Goal: Task Accomplishment & Management: Manage account settings

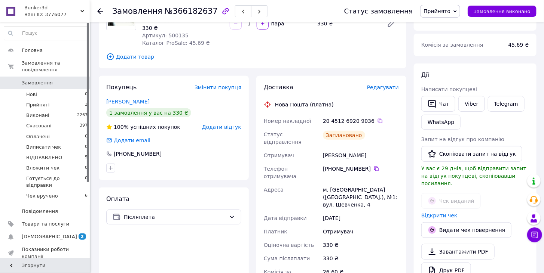
scroll to position [42, 0]
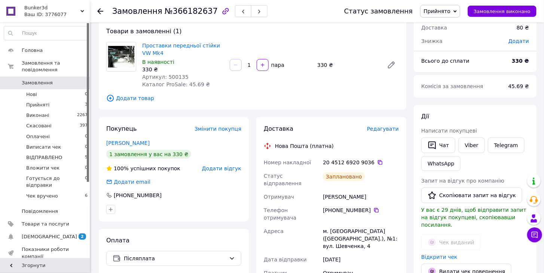
click at [457, 11] on icon at bounding box center [454, 11] width 3 height 3
click at [453, 83] on li "Чек вручено" at bounding box center [454, 85] width 68 height 11
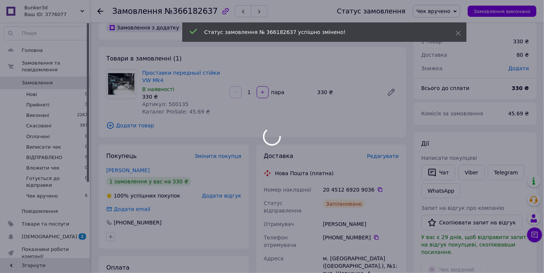
scroll to position [0, 0]
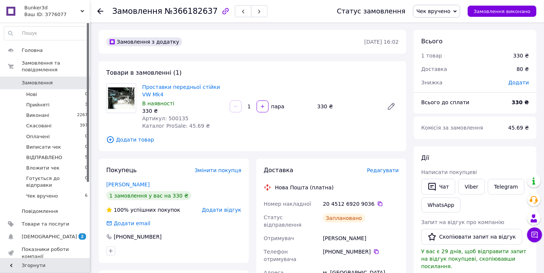
click at [35, 80] on span "Замовлення" at bounding box center [37, 83] width 31 height 7
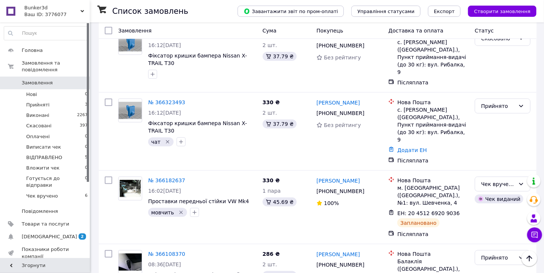
scroll to position [249, 0]
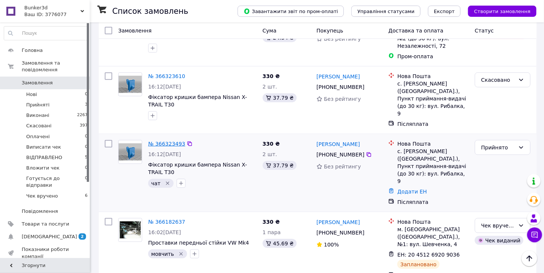
click at [171, 141] on link "№ 366323493" at bounding box center [166, 144] width 37 height 6
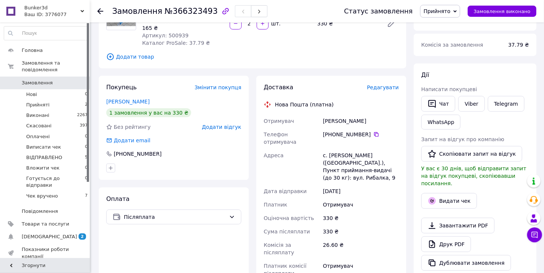
scroll to position [42, 0]
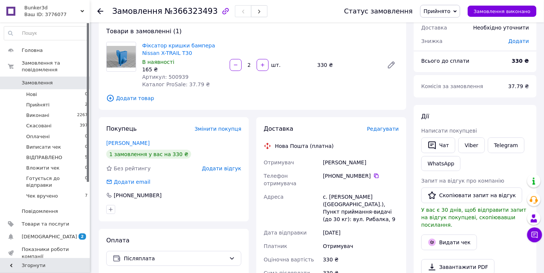
click at [40, 80] on span "Замовлення" at bounding box center [37, 83] width 31 height 7
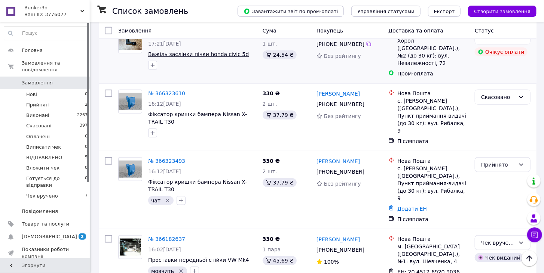
scroll to position [249, 0]
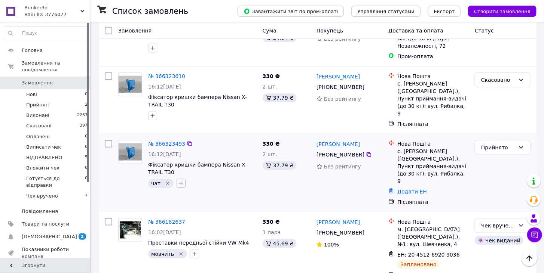
click at [181, 179] on button "button" at bounding box center [180, 183] width 9 height 9
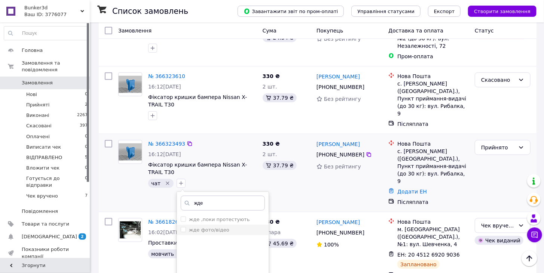
type input "жде"
click at [205, 227] on label "жде фото/відео" at bounding box center [209, 230] width 40 height 6
checkbox input "true"
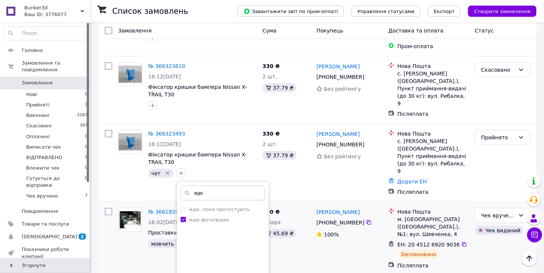
scroll to position [332, 0]
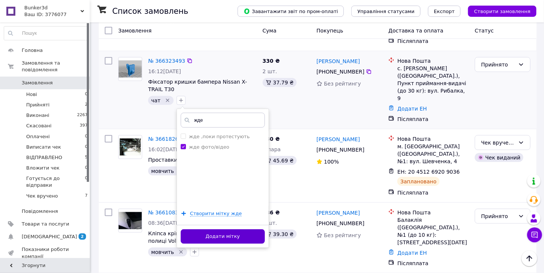
click at [234, 230] on button "Додати мітку" at bounding box center [223, 237] width 84 height 15
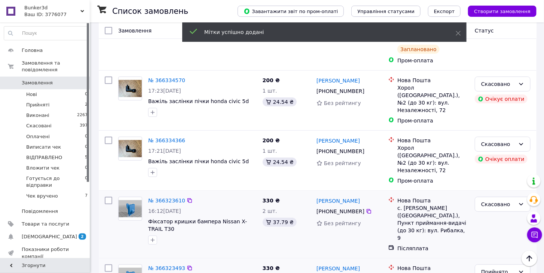
scroll to position [0, 0]
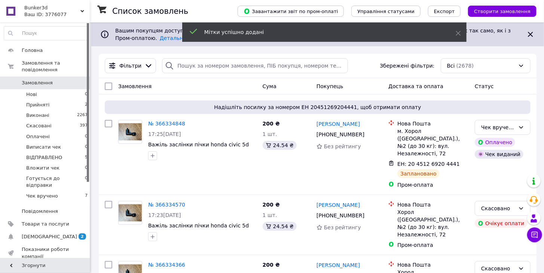
click at [39, 80] on span "Замовлення" at bounding box center [37, 83] width 31 height 7
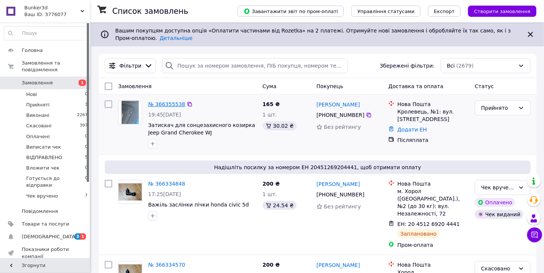
click at [171, 104] on link "№ 366355538" at bounding box center [166, 104] width 37 height 6
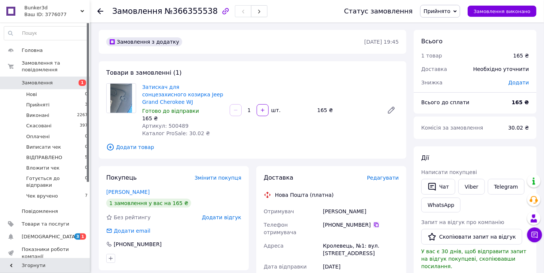
click at [373, 222] on icon at bounding box center [376, 225] width 6 height 6
click at [33, 80] on span "Замовлення" at bounding box center [37, 83] width 31 height 7
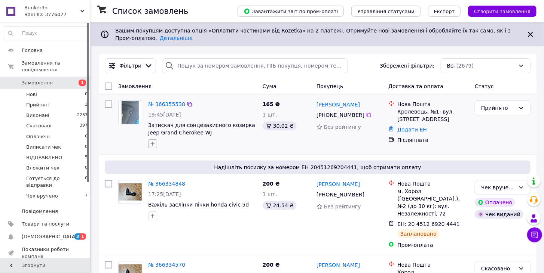
click at [151, 148] on button "button" at bounding box center [152, 143] width 9 height 9
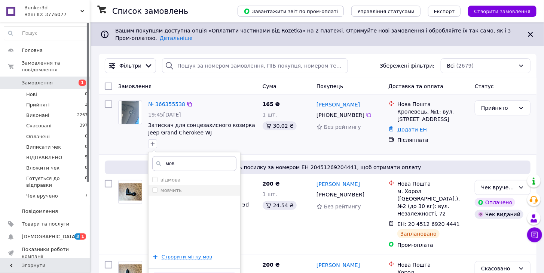
type input "мов"
click at [178, 189] on label "мовчить" at bounding box center [170, 191] width 21 height 6
checkbox input "true"
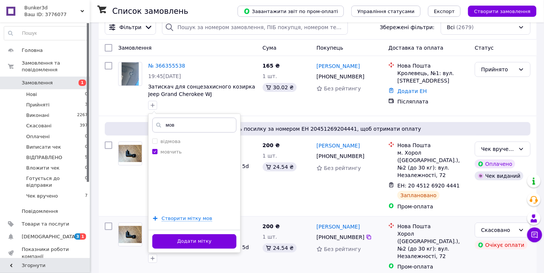
scroll to position [83, 0]
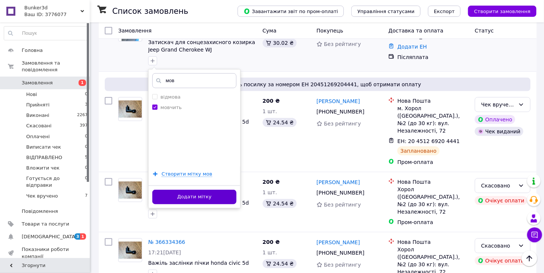
click at [209, 195] on button "Додати мітку" at bounding box center [194, 197] width 84 height 15
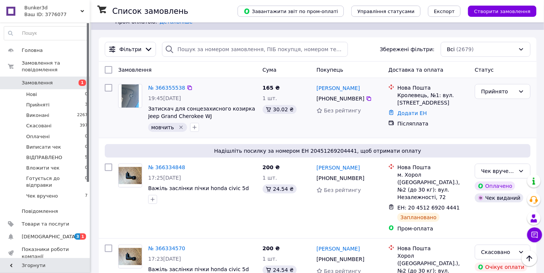
scroll to position [0, 0]
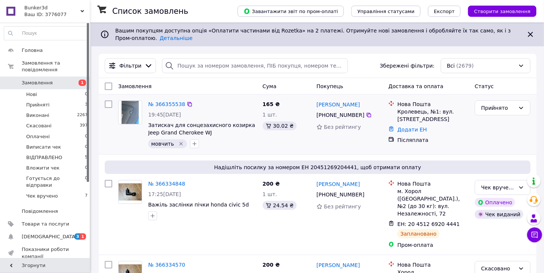
click at [165, 100] on div "№ 366355538" at bounding box center [166, 104] width 39 height 9
click at [167, 102] on link "№ 366355538" at bounding box center [166, 104] width 37 height 6
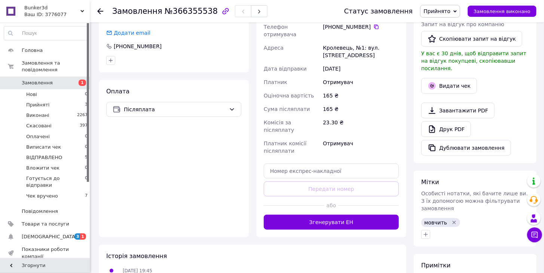
scroll to position [208, 0]
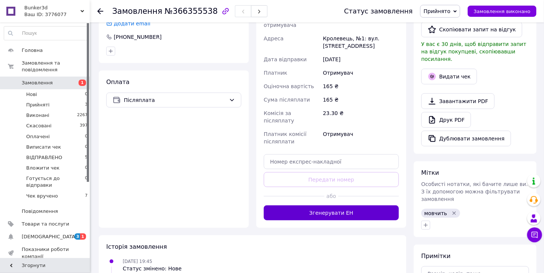
click at [363, 206] on button "Згенерувати ЕН" at bounding box center [331, 213] width 135 height 15
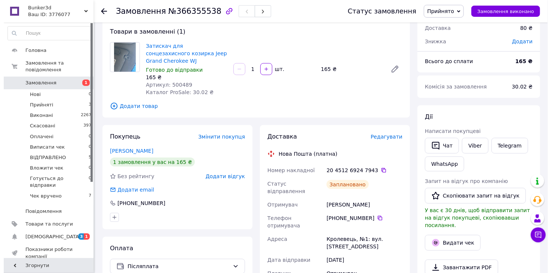
scroll to position [83, 0]
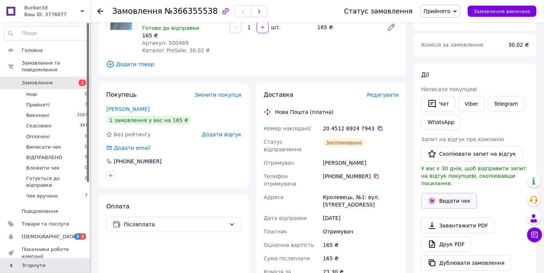
click at [446, 193] on button "Видати чек" at bounding box center [449, 201] width 56 height 16
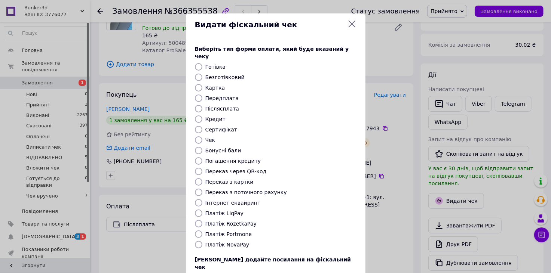
click at [197, 241] on input "Платіж NovaPay" at bounding box center [198, 244] width 7 height 7
radio input "true"
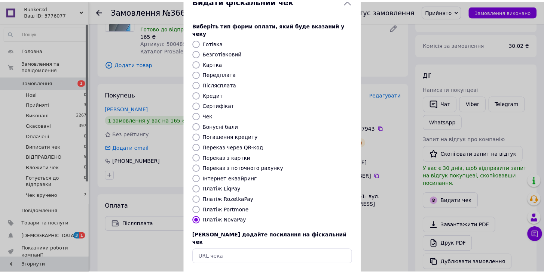
scroll to position [48, 0]
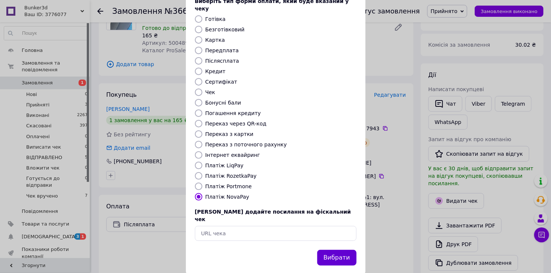
click at [348, 250] on button "Вибрати" at bounding box center [336, 258] width 39 height 16
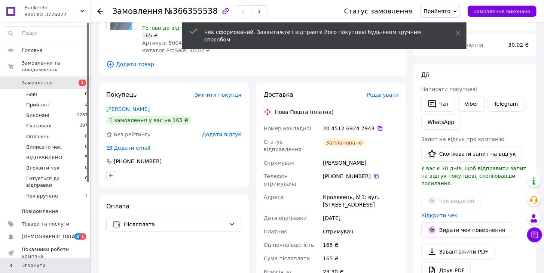
click at [377, 126] on icon at bounding box center [380, 129] width 6 height 6
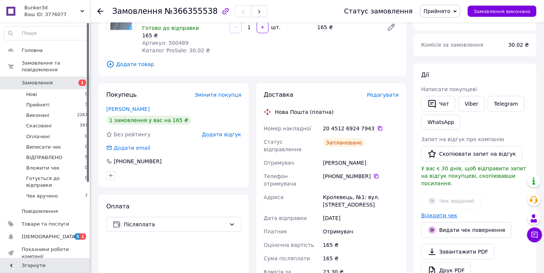
click at [443, 213] on link "Відкрити чек" at bounding box center [439, 216] width 36 height 6
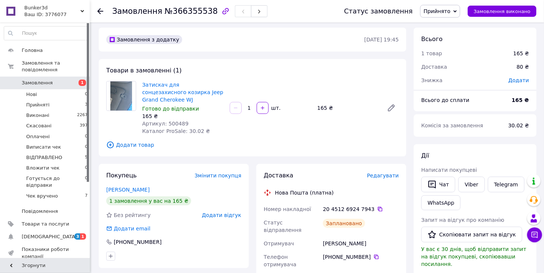
scroll to position [0, 0]
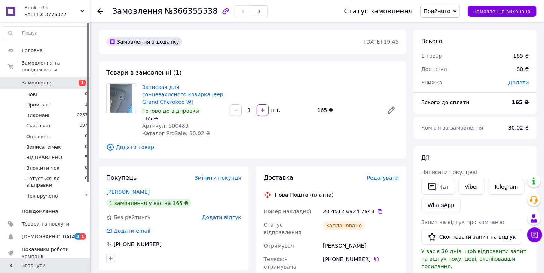
click at [460, 13] on span "Прийнято" at bounding box center [440, 11] width 40 height 13
click at [466, 88] on li "Чек вручено" at bounding box center [454, 85] width 68 height 11
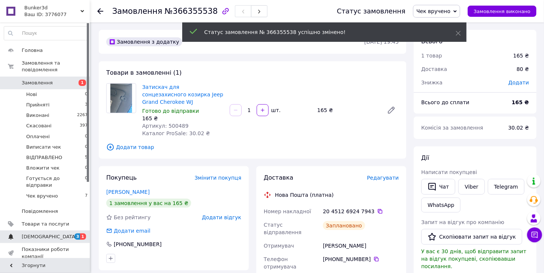
click at [43, 234] on span "[DEMOGRAPHIC_DATA]" at bounding box center [49, 237] width 55 height 7
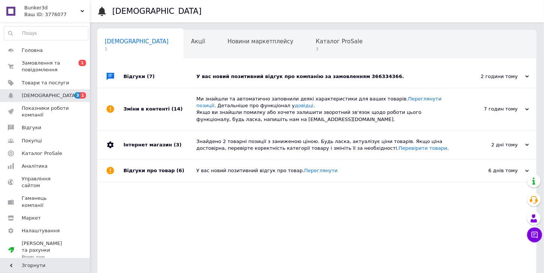
click at [293, 77] on div "У вас новий позитивний відгук про компанію за замовленням 366334366." at bounding box center [325, 76] width 258 height 7
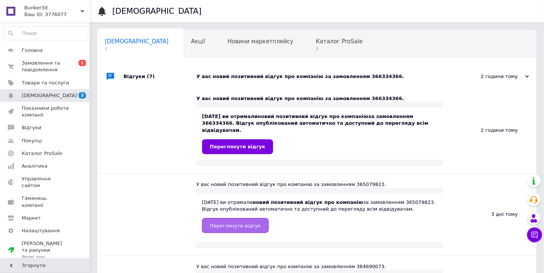
click at [240, 223] on span "Переглянути відгук" at bounding box center [235, 226] width 51 height 6
